Goal: Transaction & Acquisition: Purchase product/service

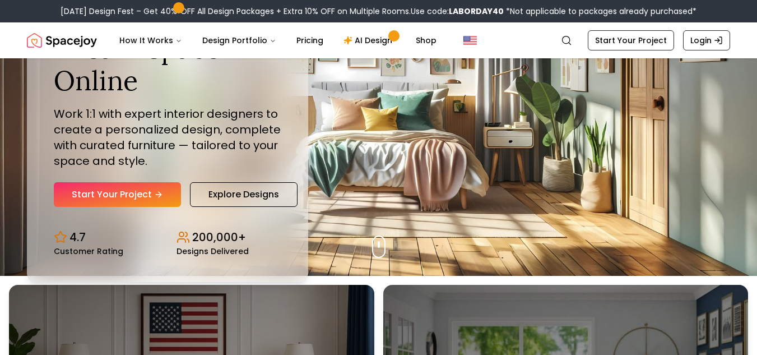
scroll to position [80, 0]
click at [99, 194] on link "Start Your Project" at bounding box center [117, 194] width 127 height 25
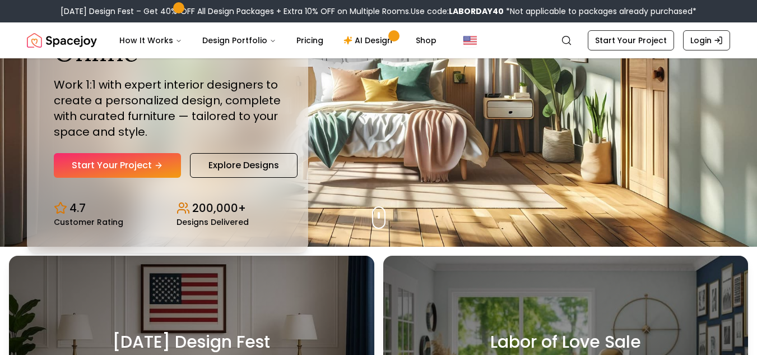
scroll to position [106, 0]
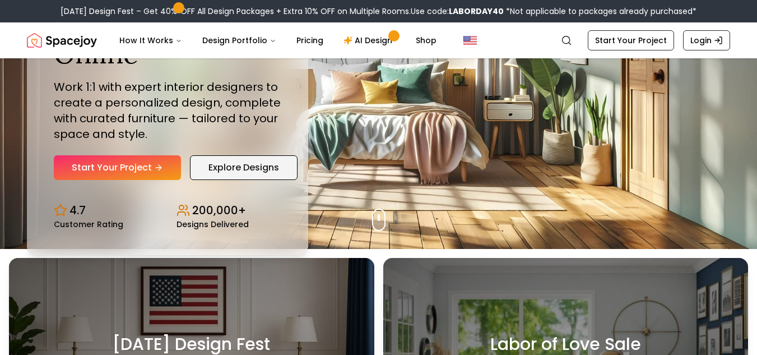
click at [265, 169] on link "Explore Designs" at bounding box center [244, 167] width 108 height 25
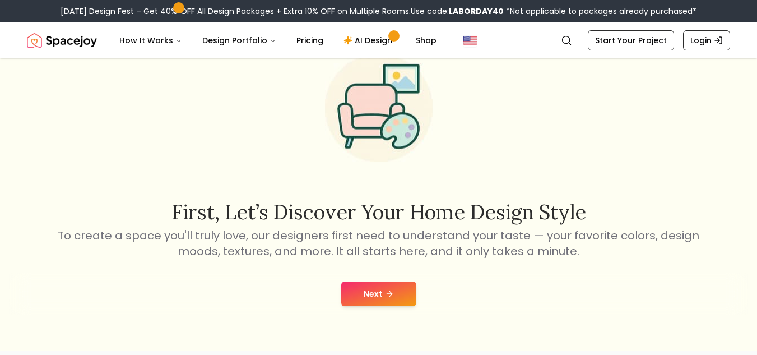
scroll to position [56, 0]
click at [364, 286] on button "Next" at bounding box center [378, 292] width 75 height 25
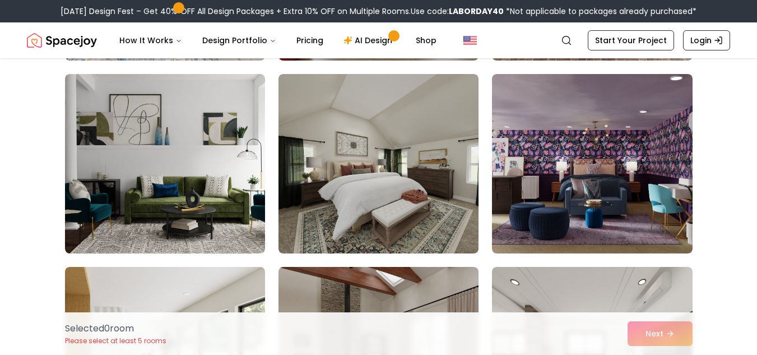
scroll to position [1426, 0]
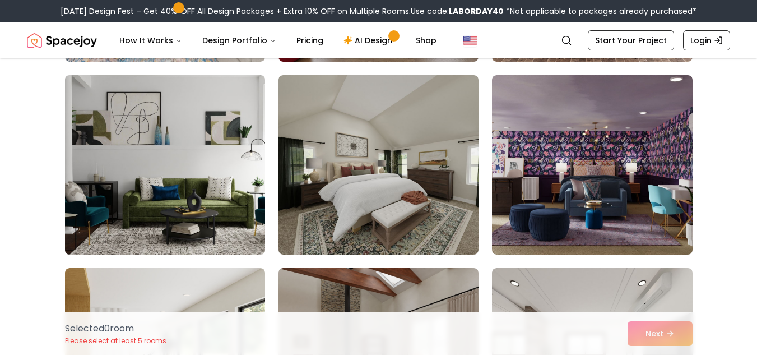
click at [207, 156] on img at bounding box center [165, 165] width 210 height 188
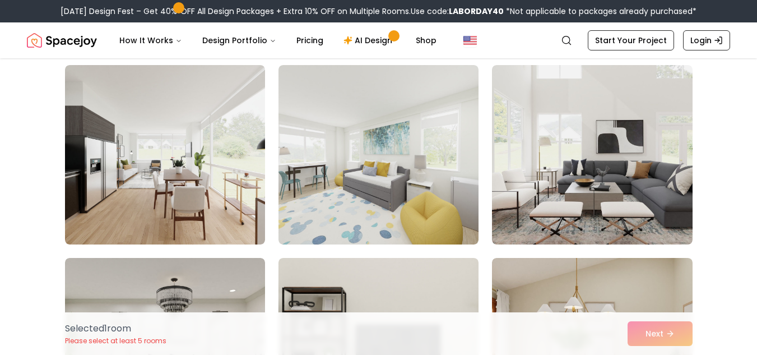
scroll to position [2208, 0]
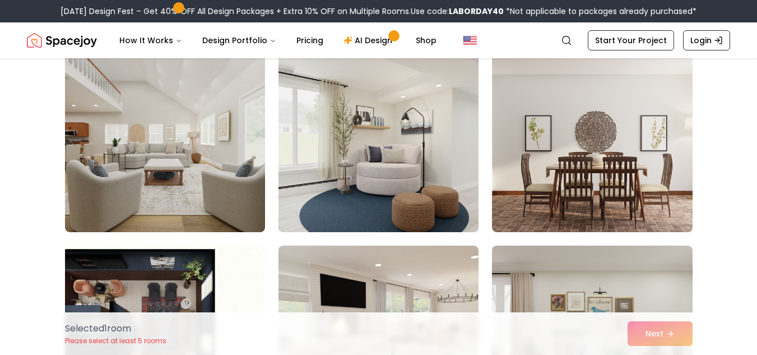
click at [338, 179] on img at bounding box center [378, 142] width 210 height 188
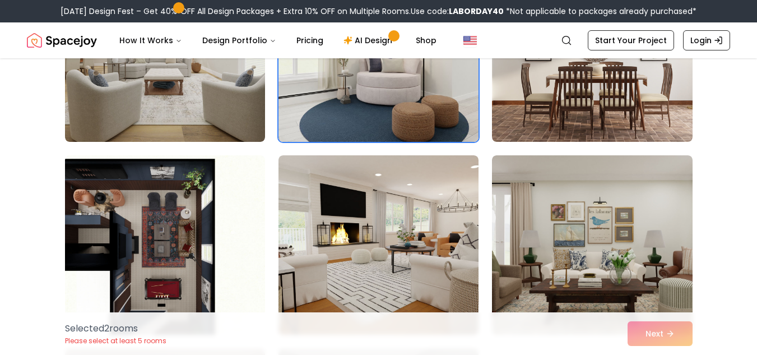
scroll to position [2962, 0]
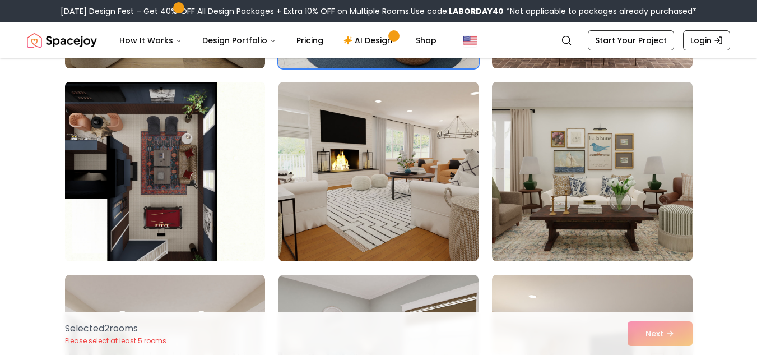
click at [153, 179] on img at bounding box center [165, 171] width 210 height 188
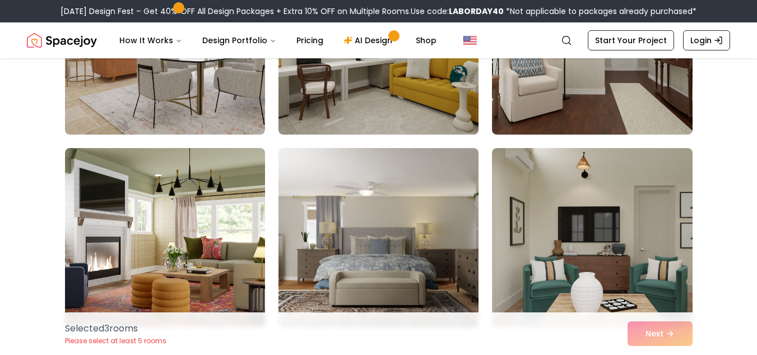
scroll to position [3753, 0]
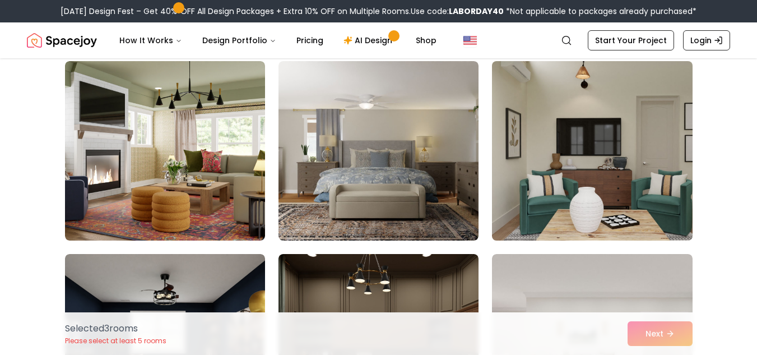
click at [607, 175] on img at bounding box center [592, 151] width 210 height 188
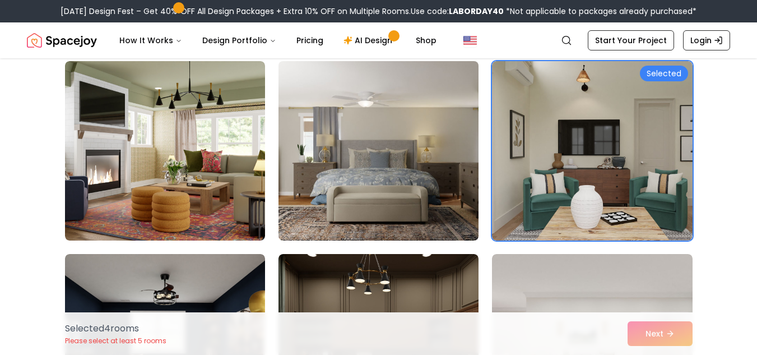
scroll to position [3897, 0]
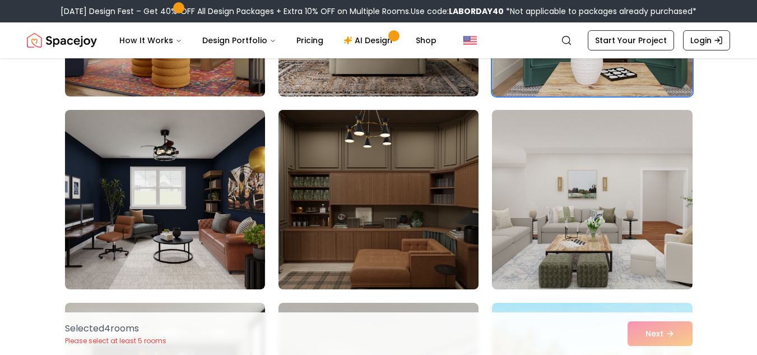
click at [397, 218] on img at bounding box center [378, 199] width 210 height 188
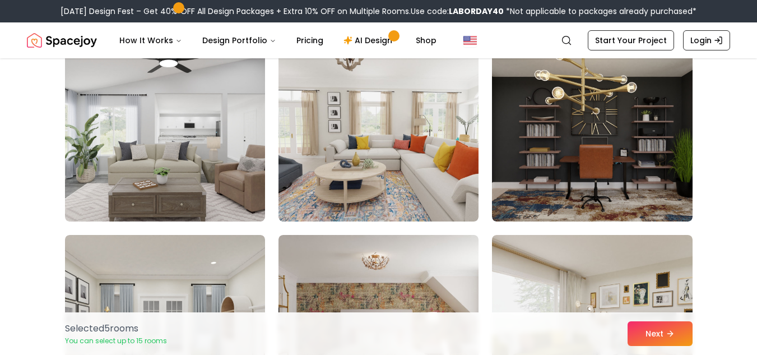
scroll to position [4736, 0]
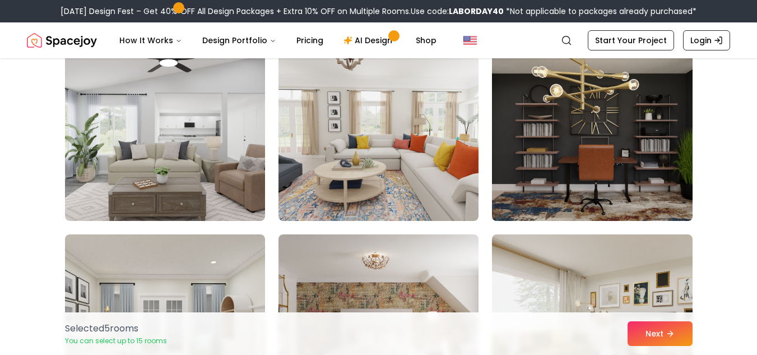
click at [603, 138] on img at bounding box center [592, 131] width 210 height 188
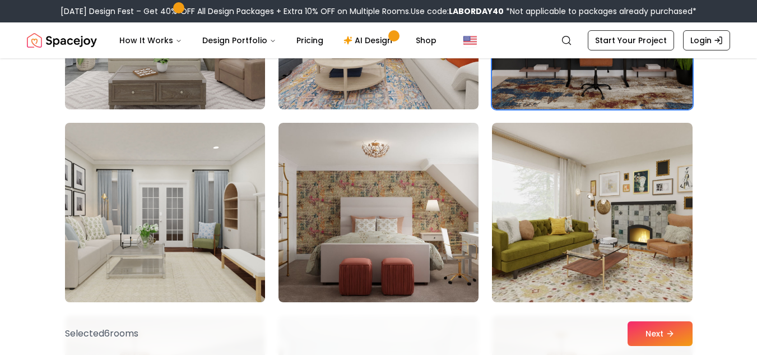
click at [190, 189] on img at bounding box center [165, 212] width 210 height 188
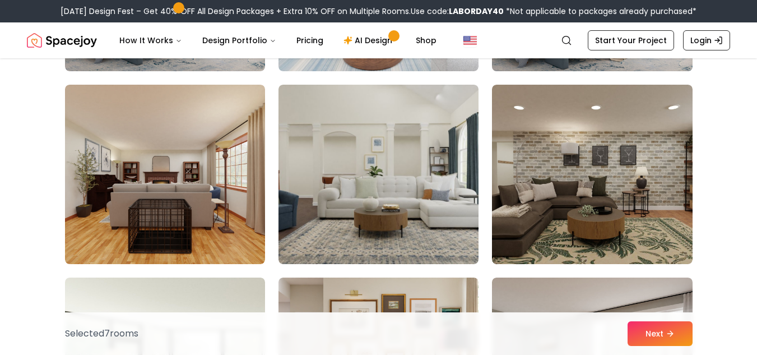
scroll to position [5293, 0]
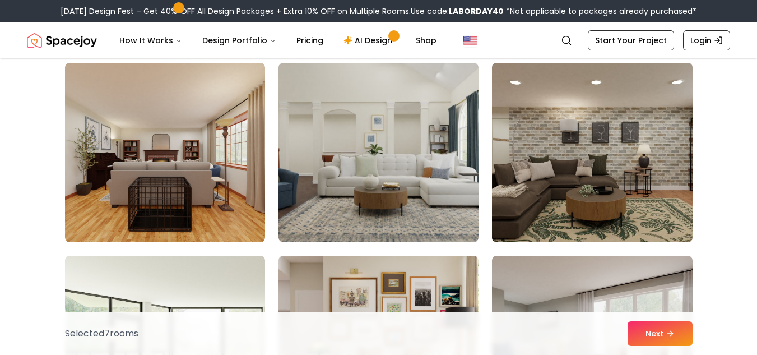
click at [564, 196] on img at bounding box center [592, 152] width 210 height 188
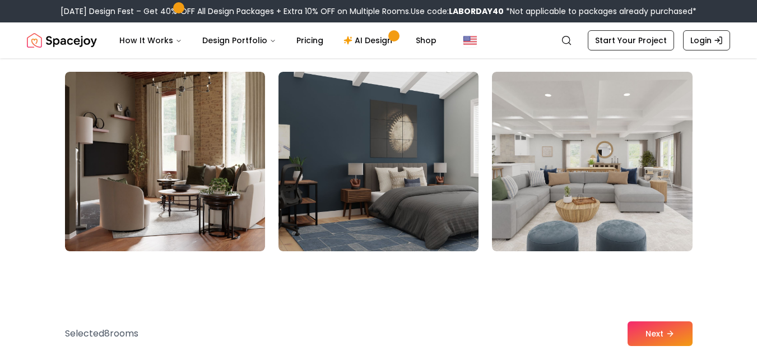
scroll to position [5675, 0]
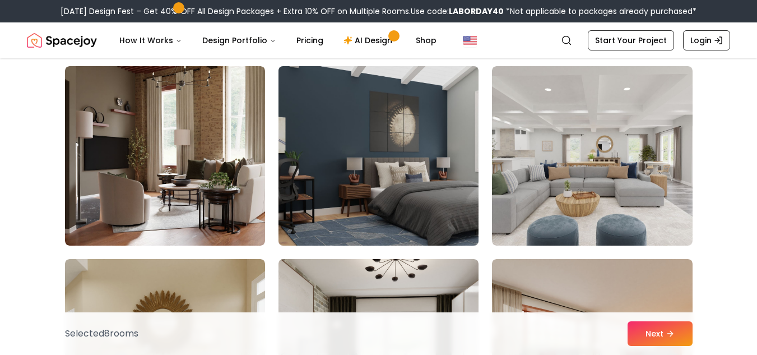
click at [378, 175] on img at bounding box center [378, 156] width 210 height 188
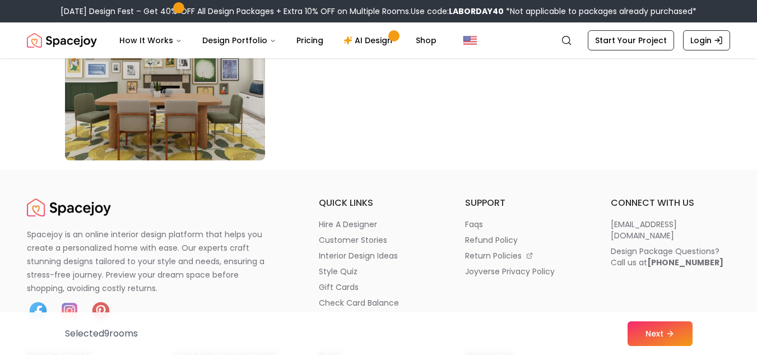
scroll to position [6532, 0]
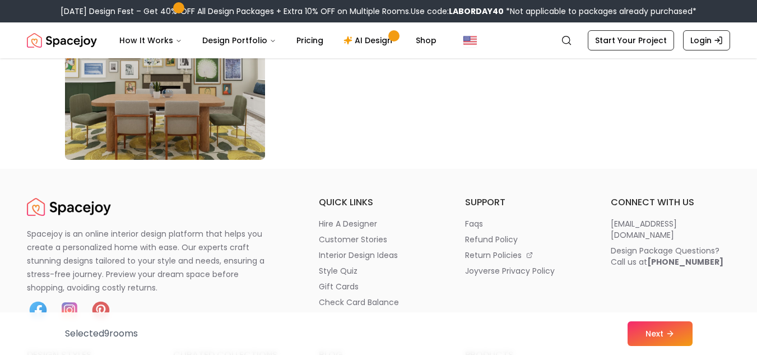
click at [189, 92] on img at bounding box center [165, 70] width 210 height 188
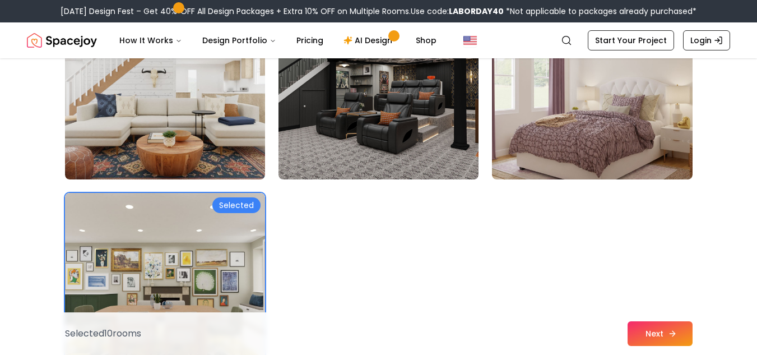
click at [648, 329] on button "Next" at bounding box center [659, 333] width 65 height 25
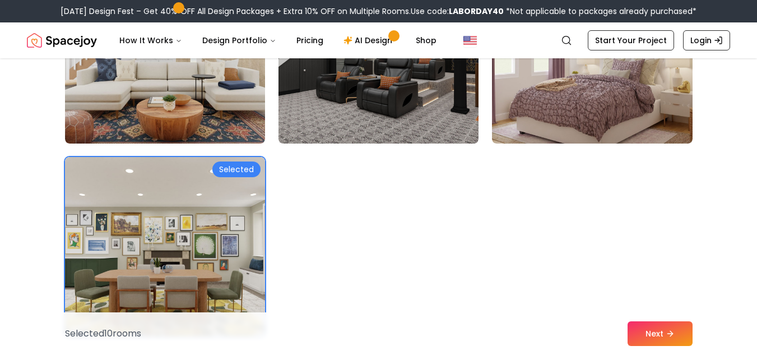
scroll to position [6320, 0]
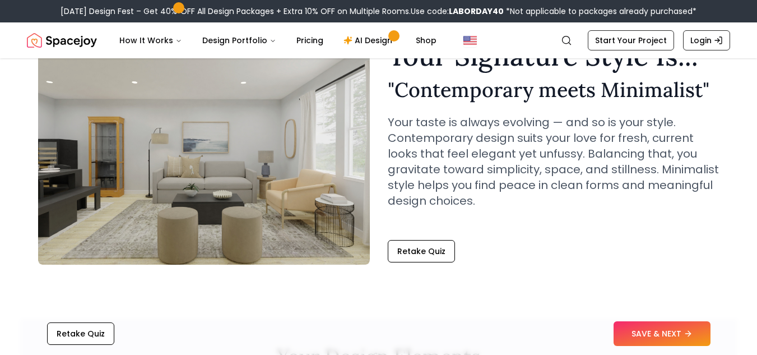
scroll to position [68, 0]
click at [628, 340] on button "SAVE & NEXT" at bounding box center [661, 333] width 97 height 25
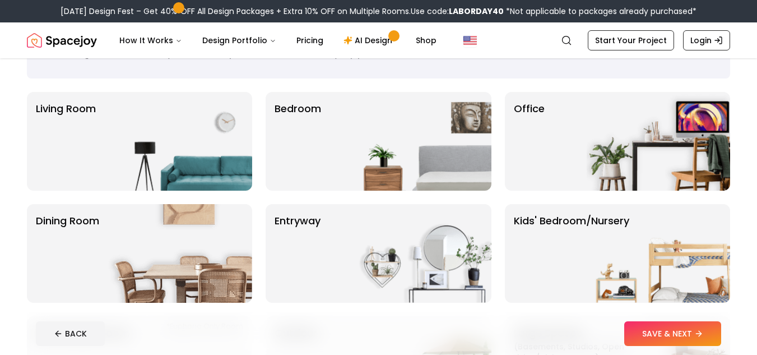
scroll to position [65, 0]
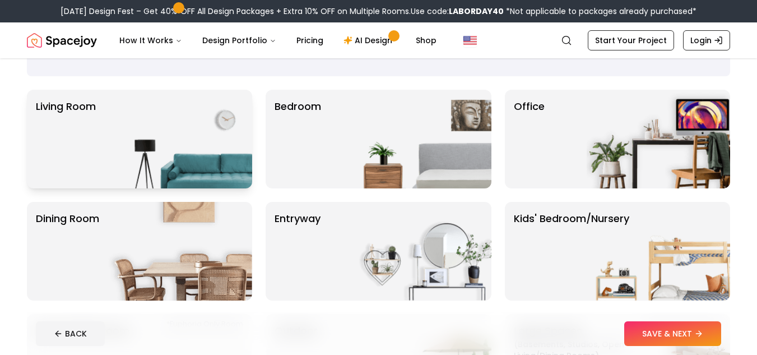
click at [191, 165] on img at bounding box center [180, 139] width 143 height 99
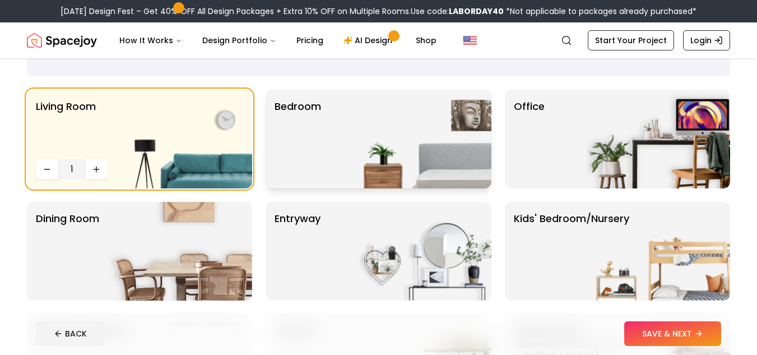
click at [345, 152] on div "Bedroom" at bounding box center [378, 139] width 225 height 99
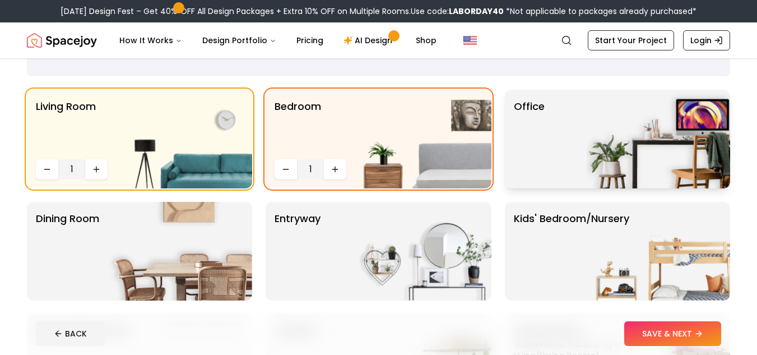
click at [538, 160] on p "Office" at bounding box center [529, 139] width 31 height 81
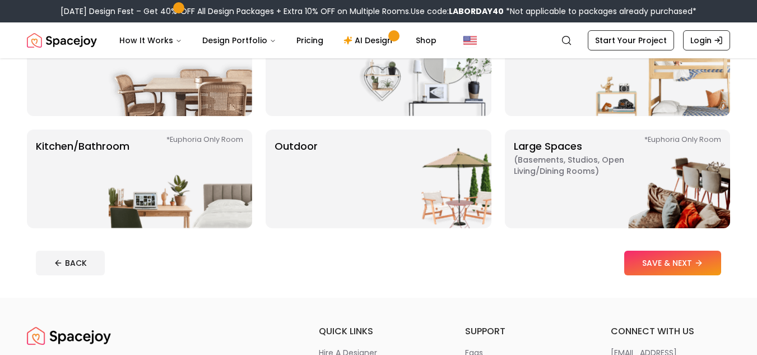
scroll to position [250, 0]
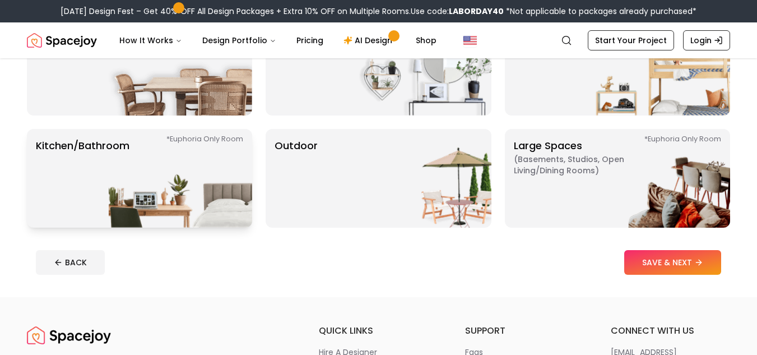
click at [135, 193] on img at bounding box center [180, 178] width 143 height 99
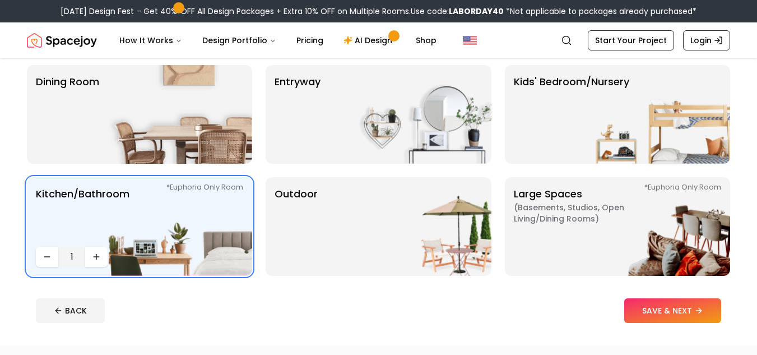
scroll to position [201, 0]
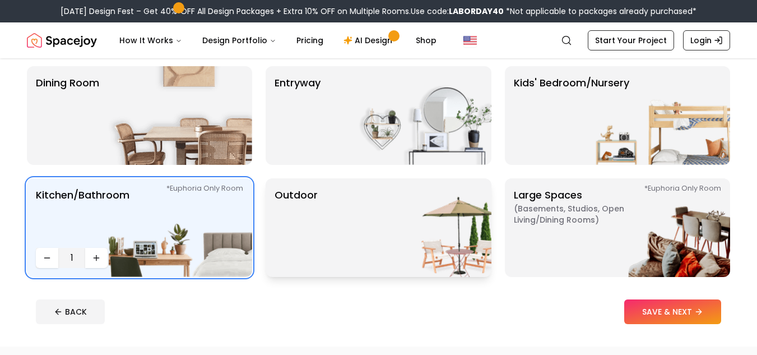
click at [414, 263] on img at bounding box center [419, 227] width 143 height 99
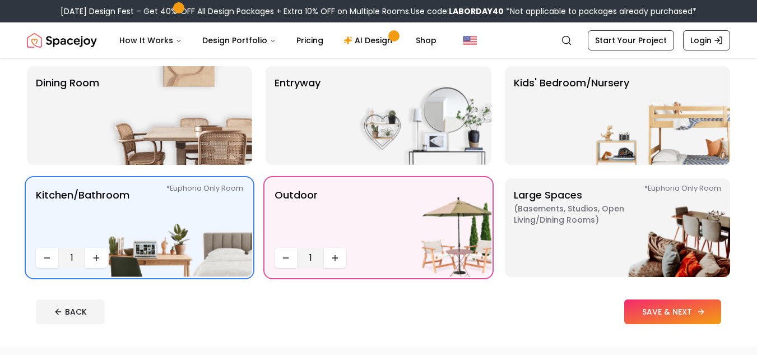
click at [702, 307] on icon at bounding box center [700, 311] width 9 height 9
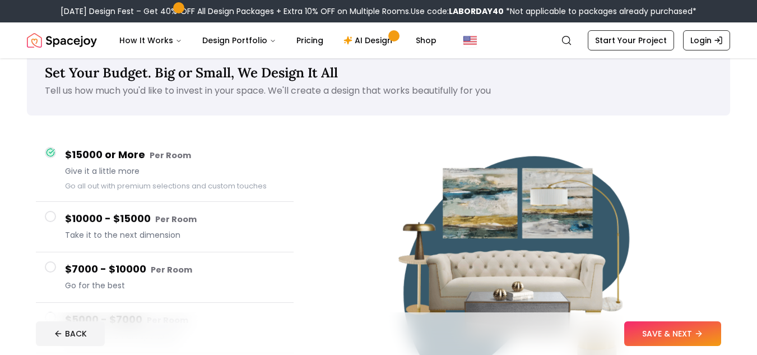
scroll to position [25, 0]
click at [687, 327] on button "SAVE & NEXT" at bounding box center [672, 333] width 97 height 25
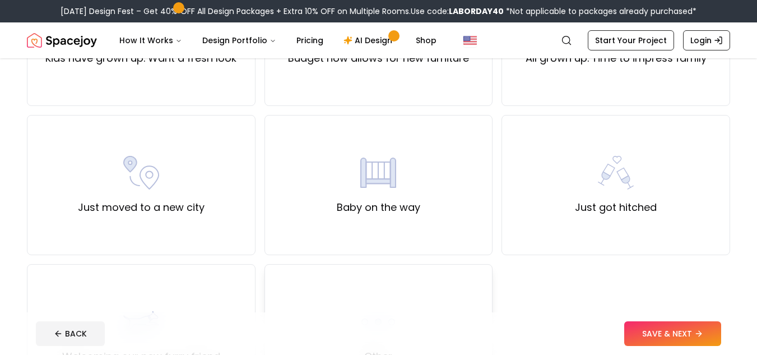
scroll to position [334, 0]
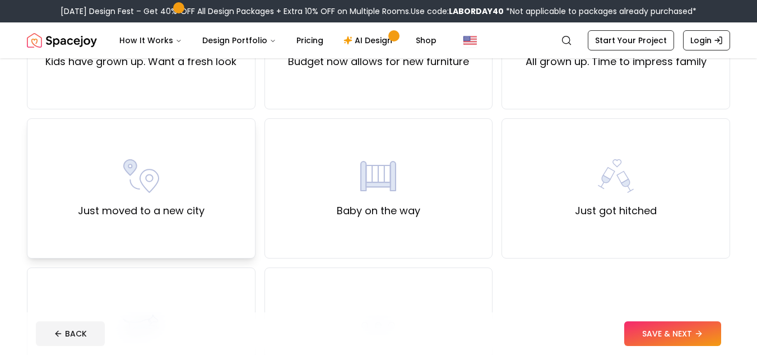
click at [160, 204] on label "Just moved to a new city" at bounding box center [141, 211] width 127 height 16
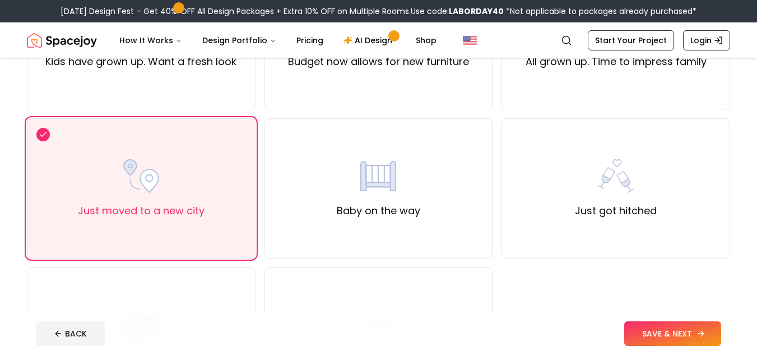
click at [673, 340] on button "SAVE & NEXT" at bounding box center [672, 333] width 97 height 25
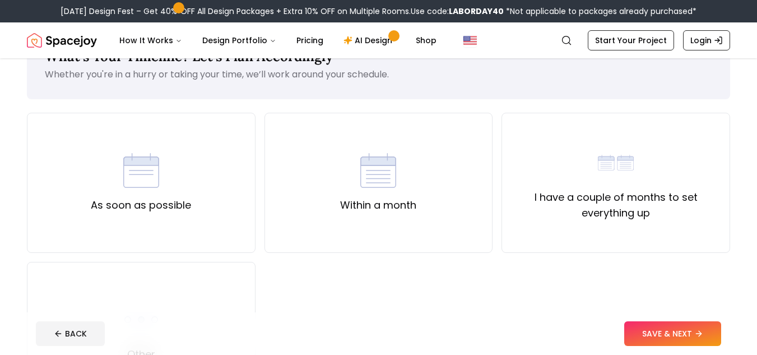
scroll to position [43, 0]
click at [178, 194] on div "As soon as possible" at bounding box center [141, 182] width 100 height 61
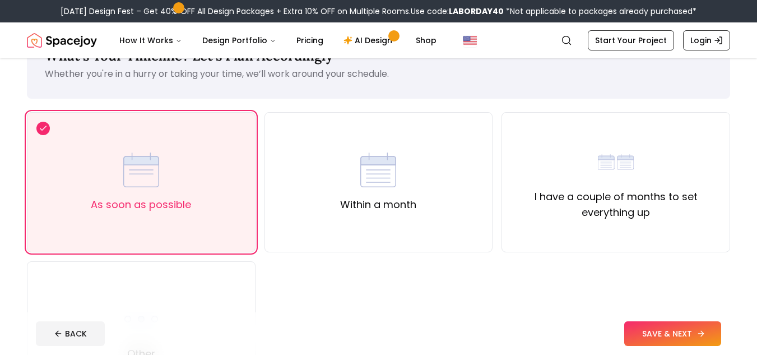
click at [685, 325] on button "SAVE & NEXT" at bounding box center [672, 333] width 97 height 25
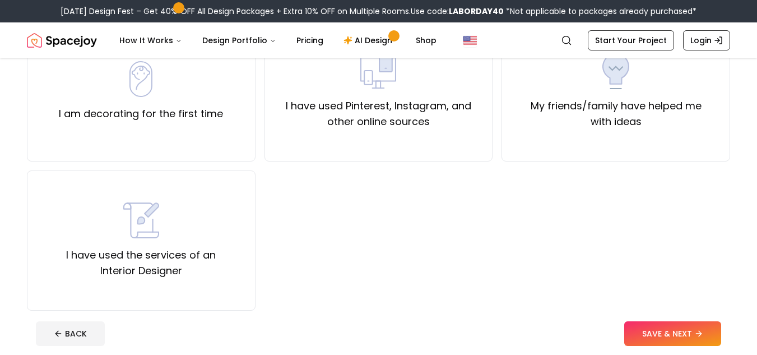
scroll to position [136, 0]
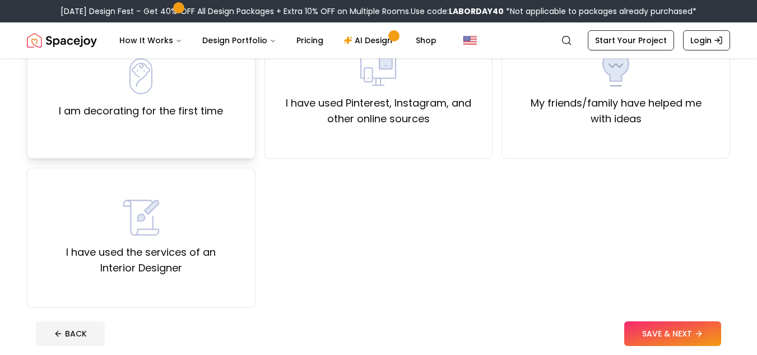
click at [213, 117] on label "I am decorating for the first time" at bounding box center [141, 111] width 164 height 16
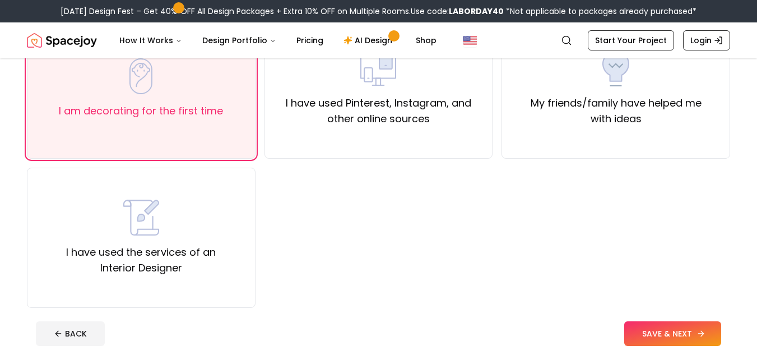
click at [643, 337] on button "SAVE & NEXT" at bounding box center [672, 333] width 97 height 25
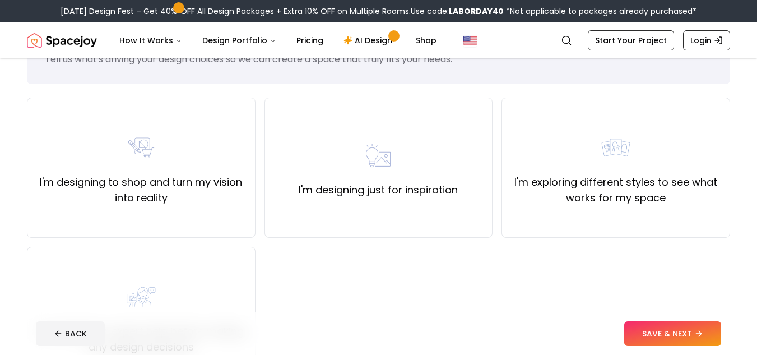
scroll to position [58, 0]
click at [383, 182] on label "I'm designing just for inspiration" at bounding box center [378, 190] width 159 height 16
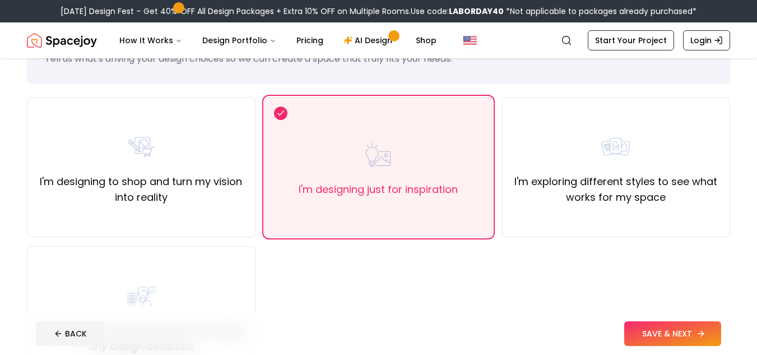
click at [669, 334] on button "SAVE & NEXT" at bounding box center [672, 333] width 97 height 25
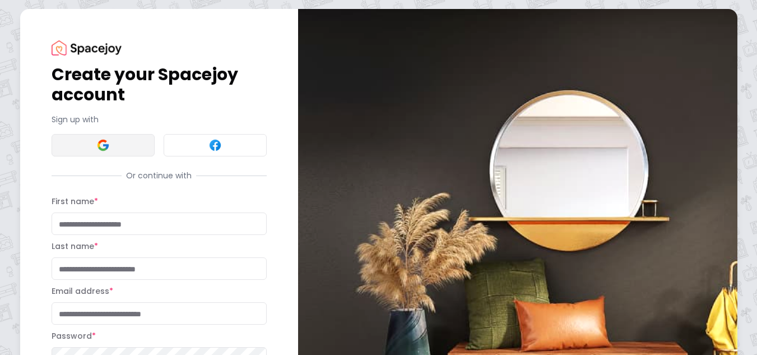
click at [130, 147] on button at bounding box center [103, 145] width 103 height 22
